Goal: Task Accomplishment & Management: Manage account settings

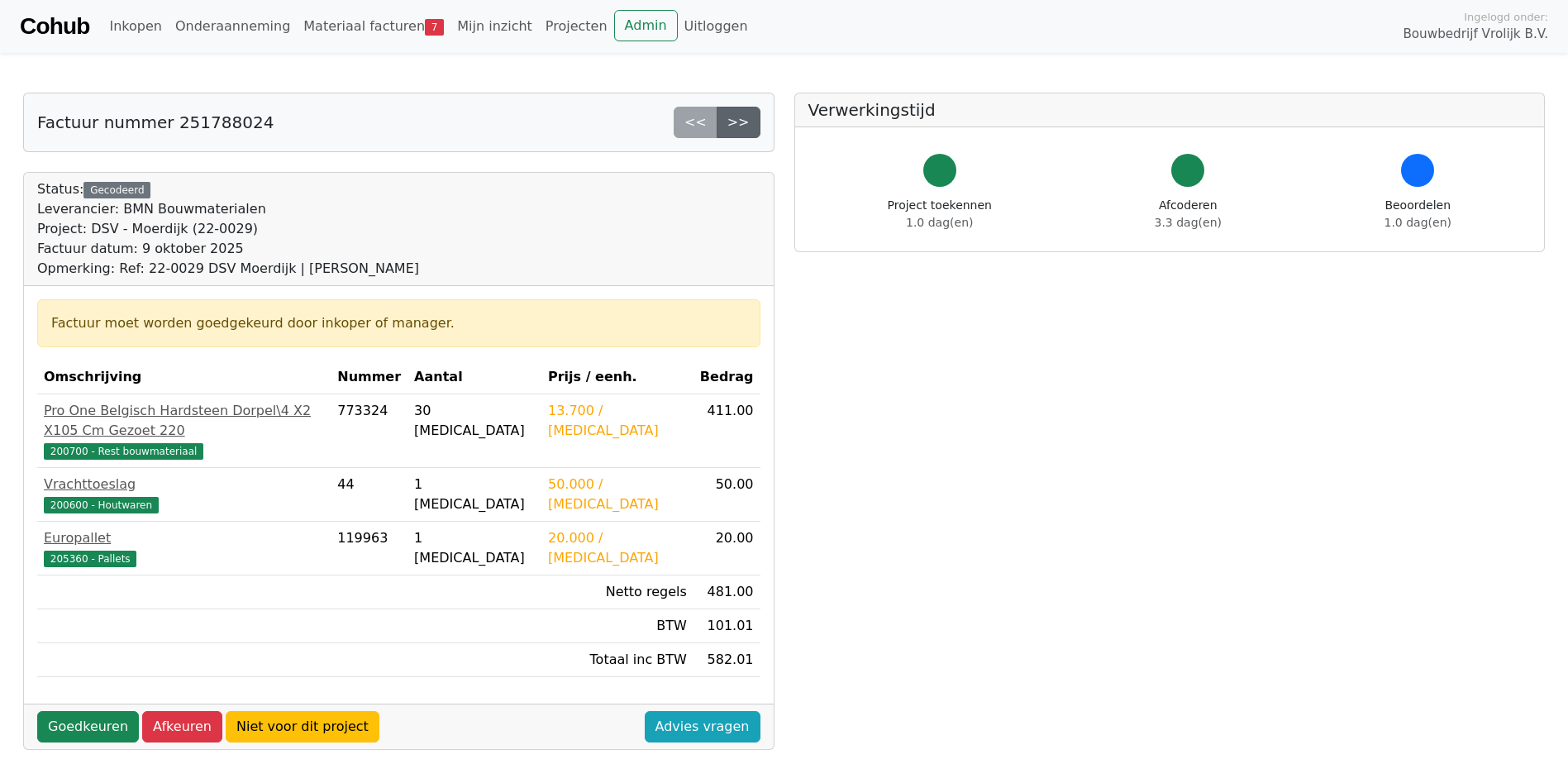
click at [733, 132] on link ">>" at bounding box center [739, 123] width 44 height 32
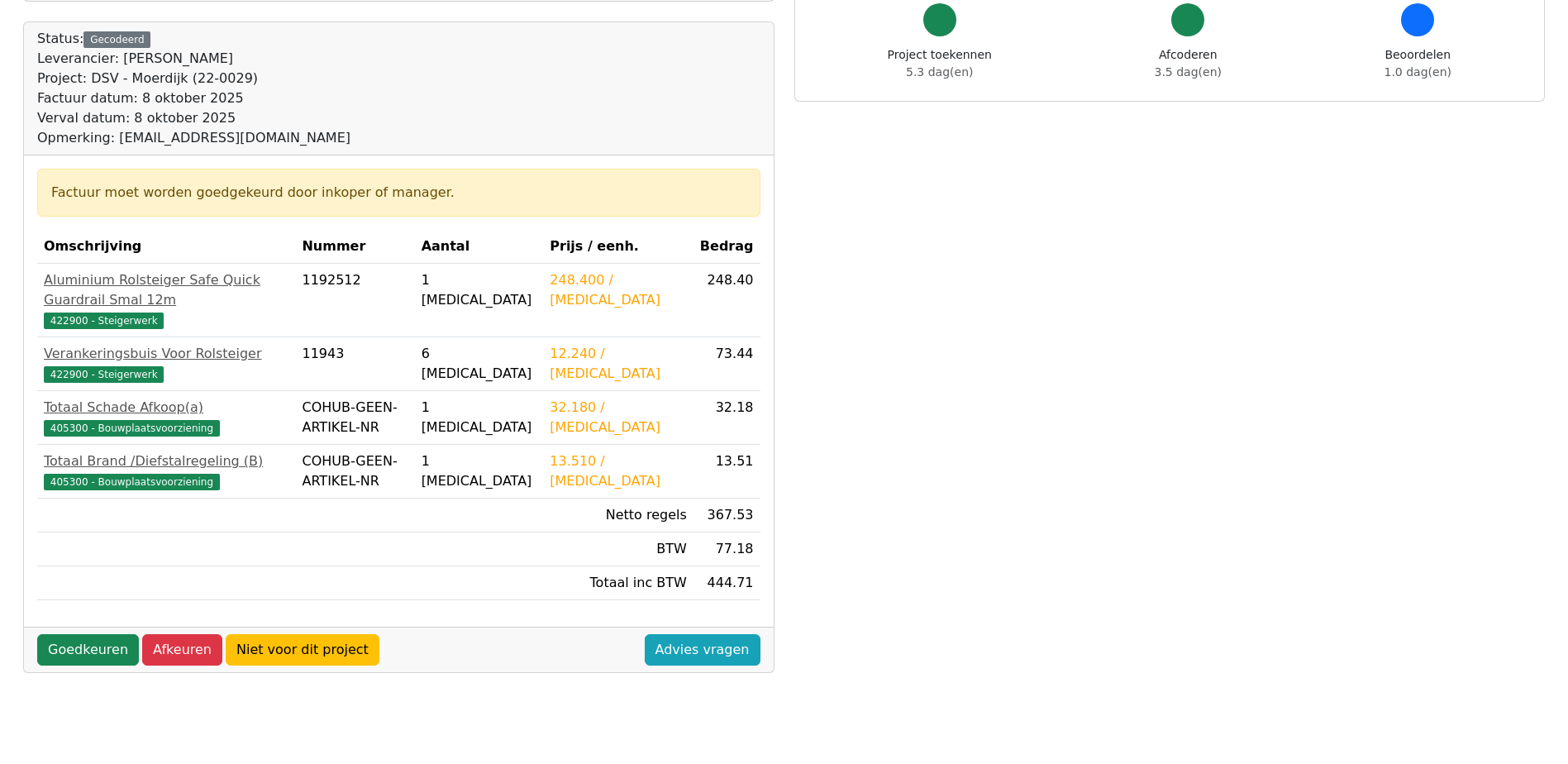
scroll to position [165, 0]
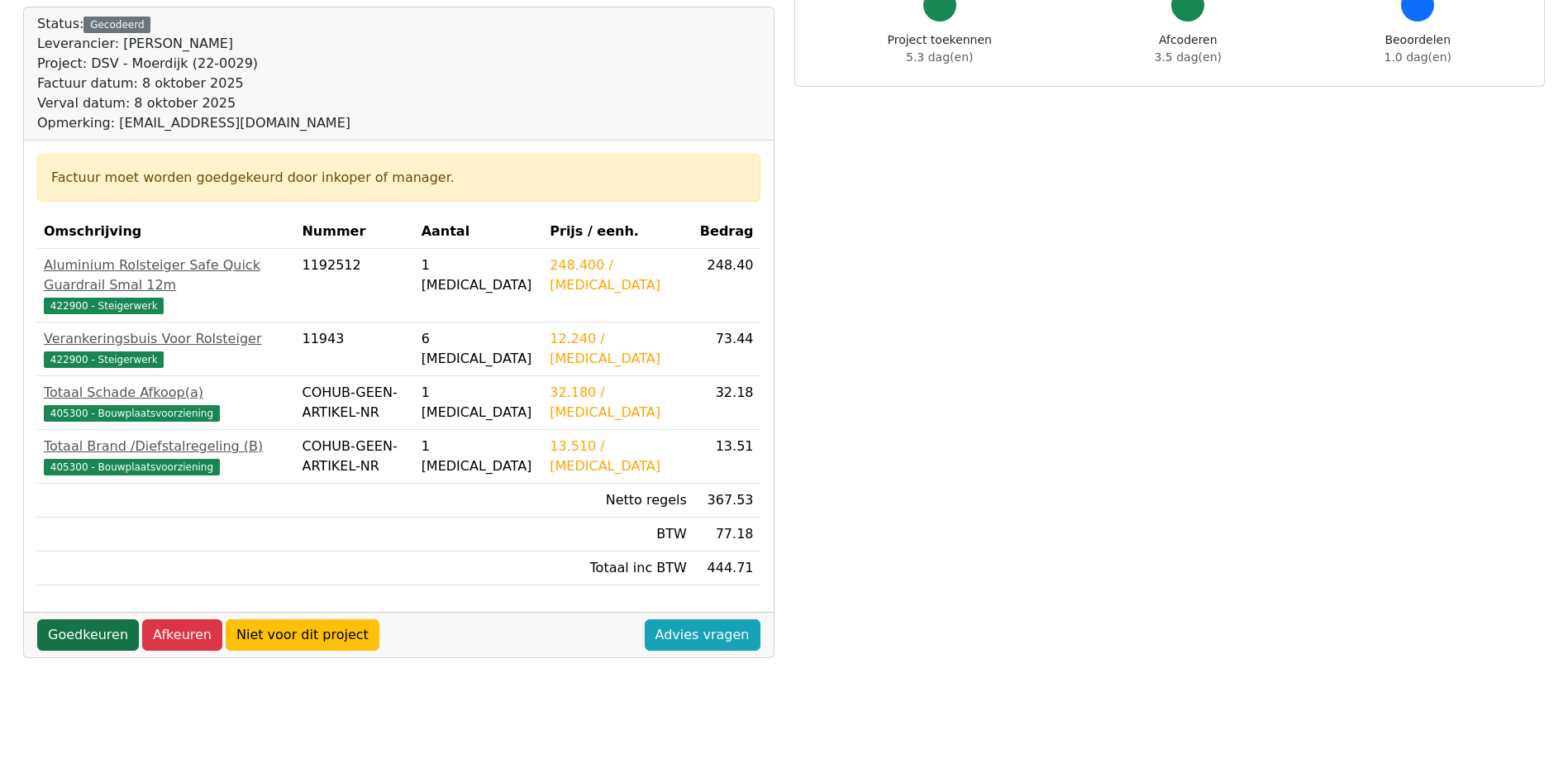
click at [107, 620] on link "Goedkeuren" at bounding box center [88, 636] width 102 height 32
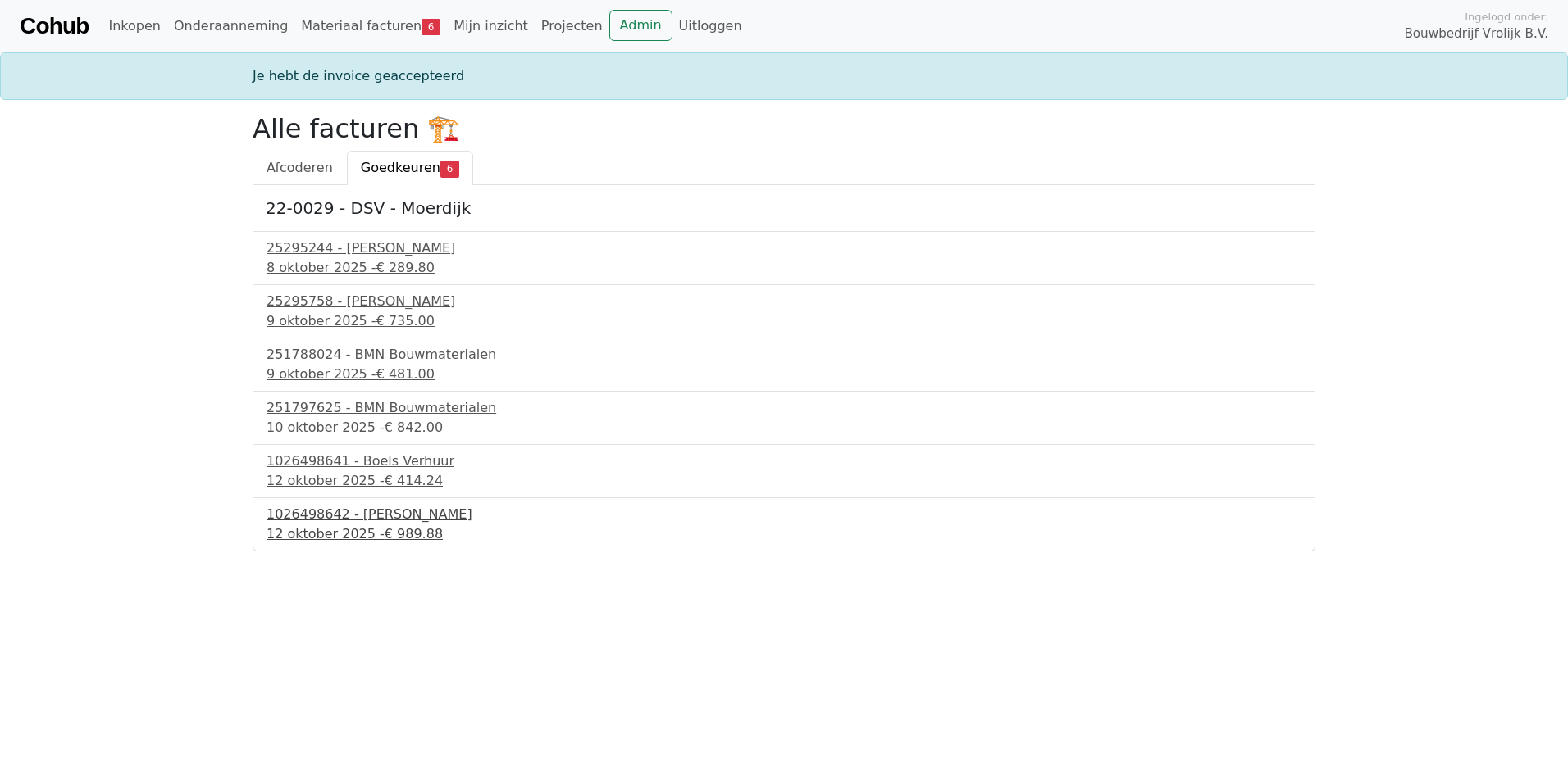
click at [360, 520] on div "1026498642 - Boels Verhuur" at bounding box center [784, 514] width 1035 height 20
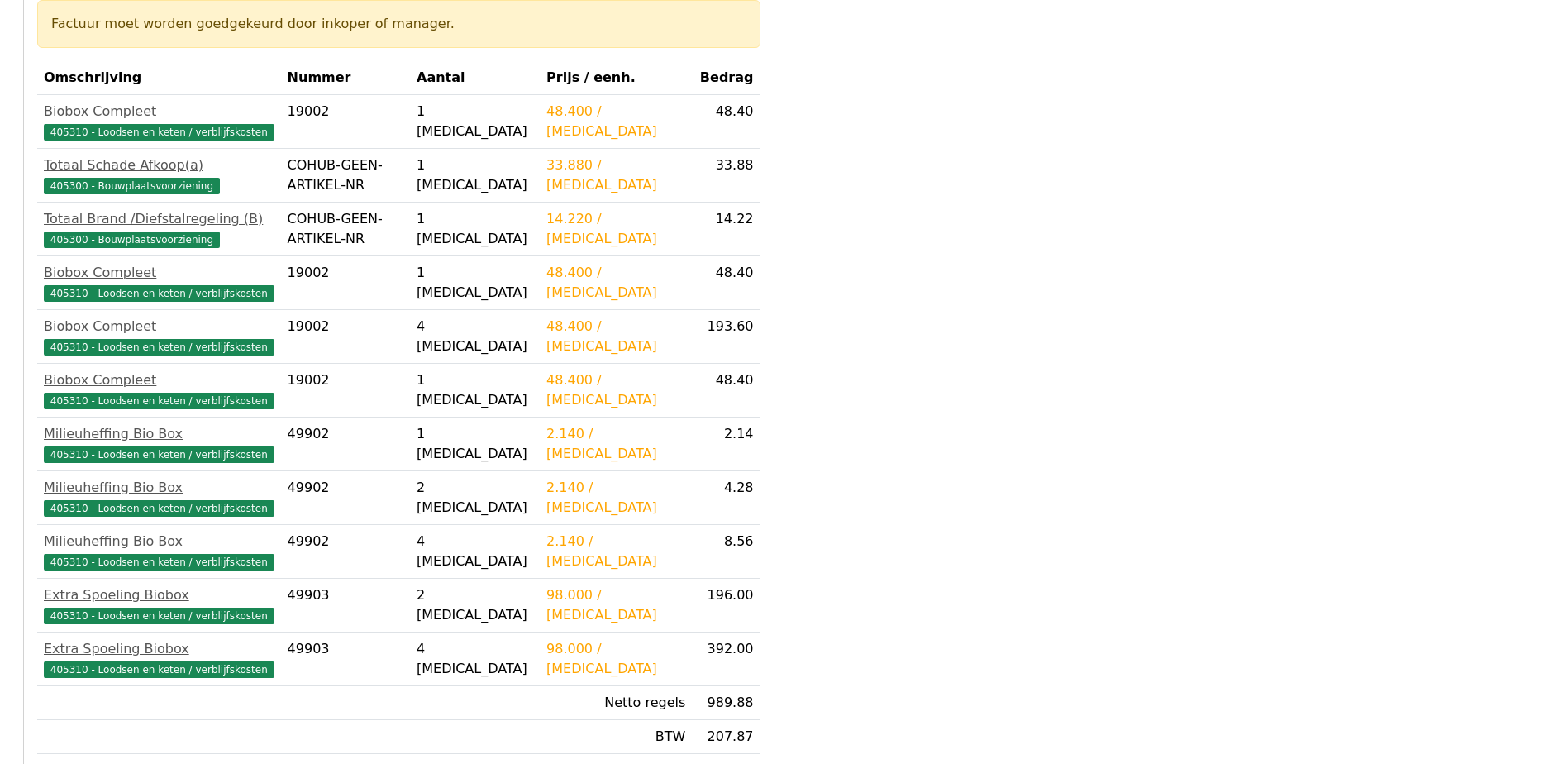
scroll to position [413, 0]
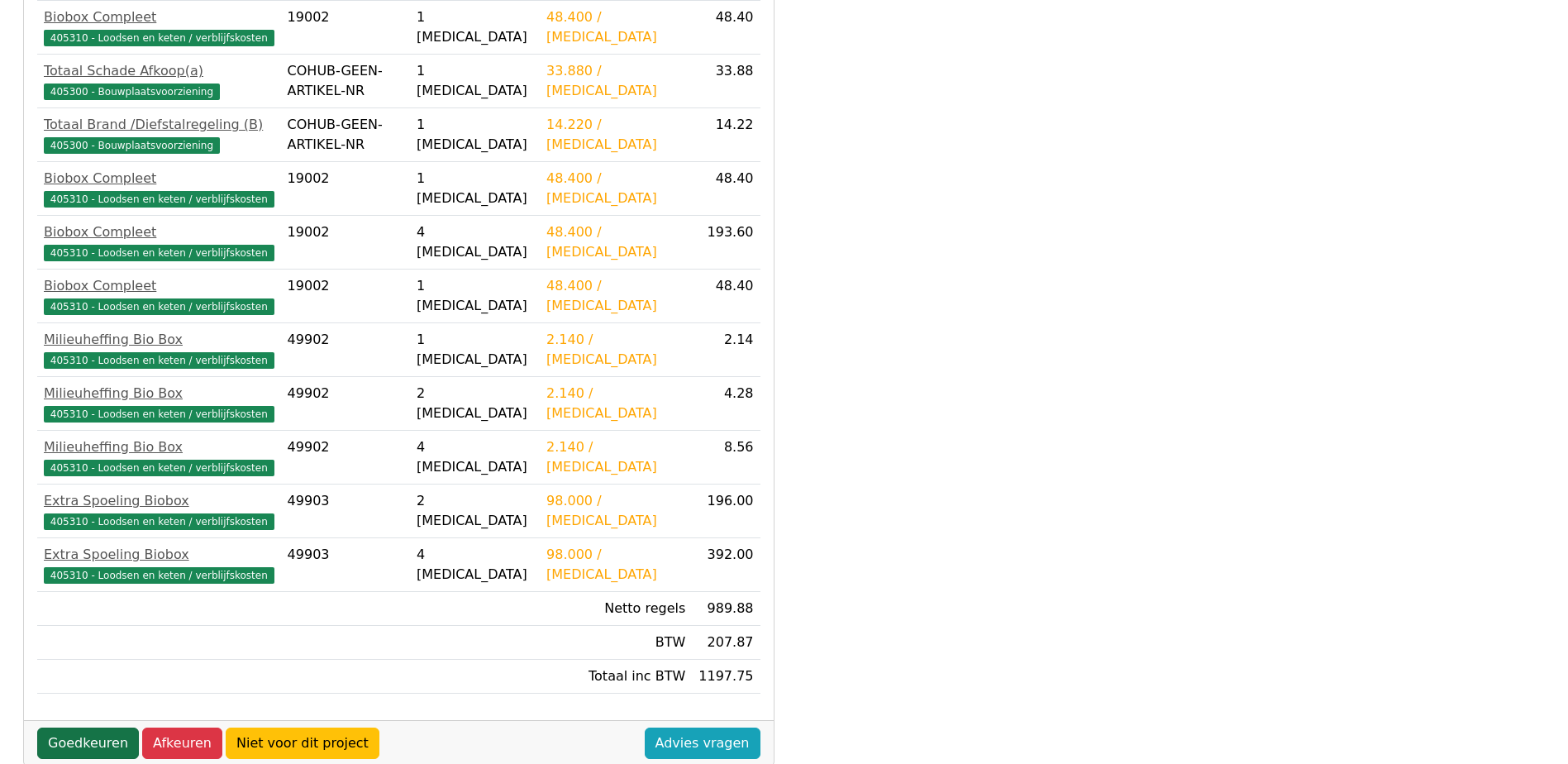
click at [66, 741] on link "Goedkeuren" at bounding box center [88, 744] width 102 height 32
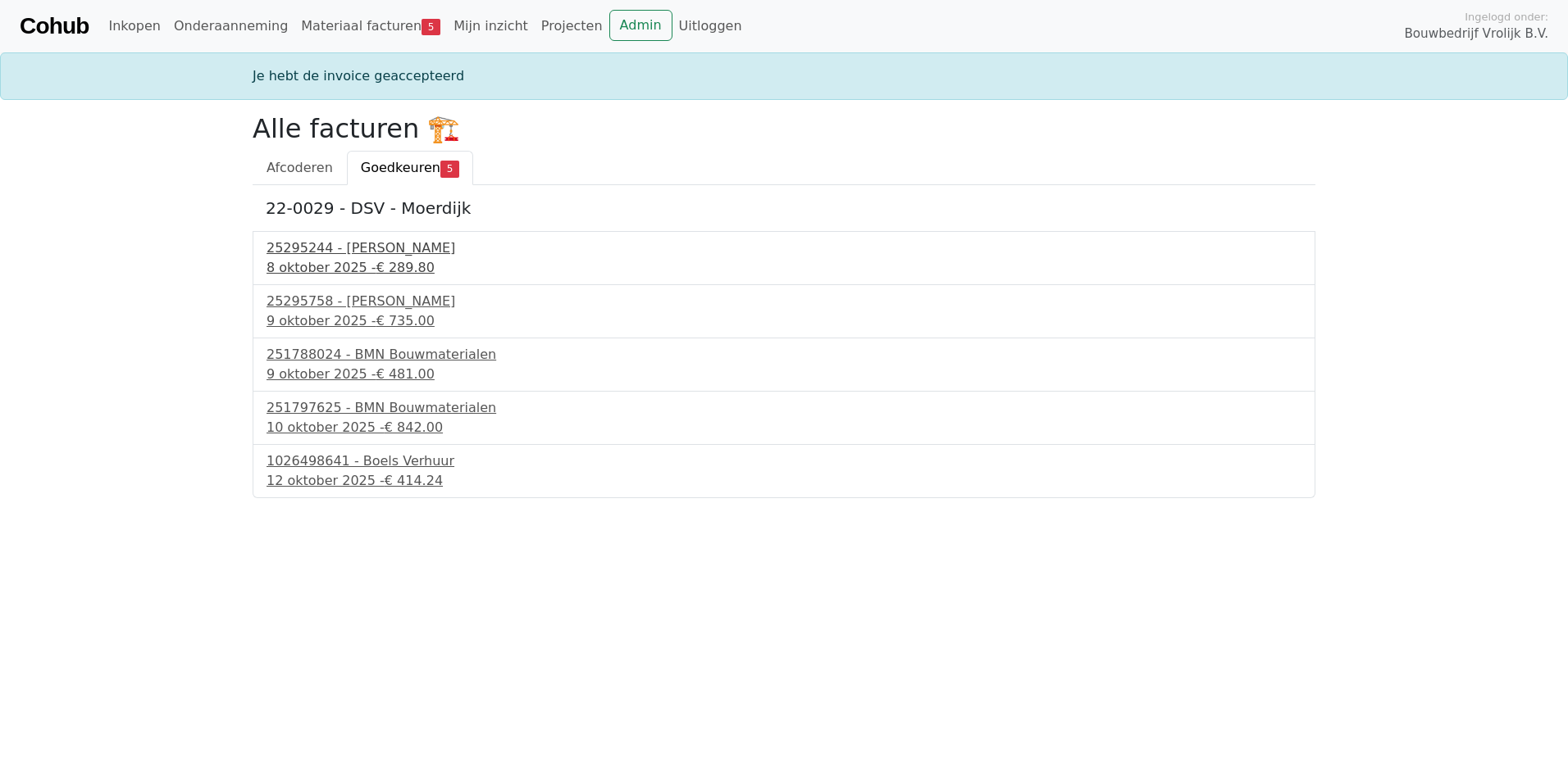
click at [350, 262] on div "[DATE] - € 289.80" at bounding box center [784, 268] width 1035 height 20
